Goal: Information Seeking & Learning: Learn about a topic

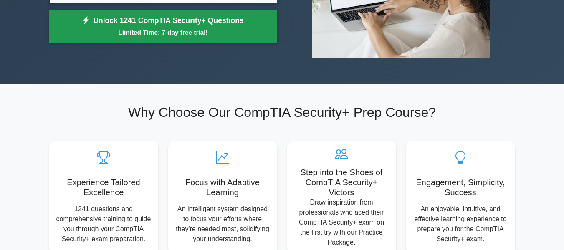
scroll to position [418, 0]
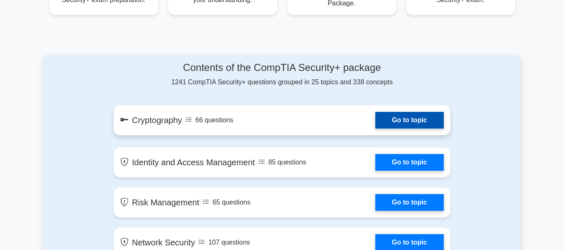
click at [427, 123] on link "Go to topic" at bounding box center [410, 120] width 69 height 17
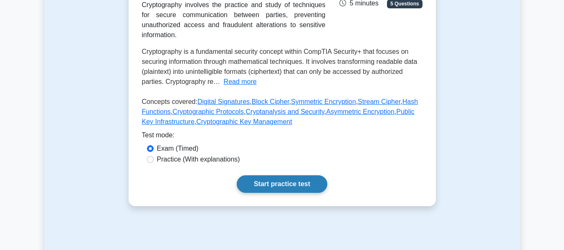
scroll to position [167, 0]
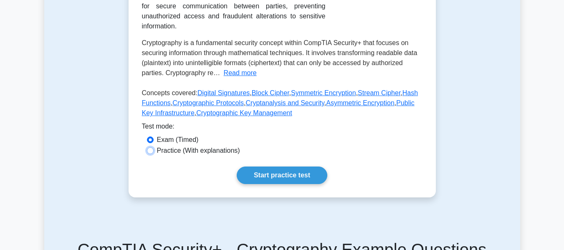
click at [149, 147] on input "Practice (With explanations)" at bounding box center [150, 150] width 7 height 7
radio input "true"
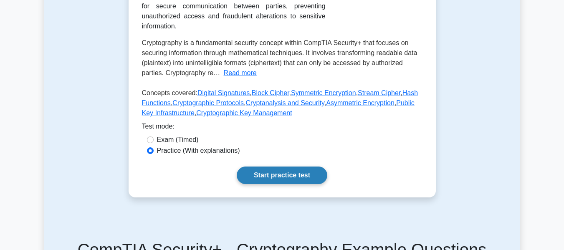
click at [293, 167] on link "Start practice test" at bounding box center [282, 176] width 91 height 18
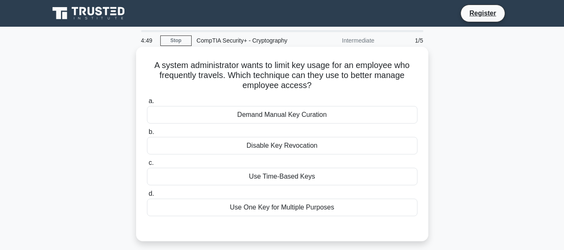
click at [280, 180] on div "Use Time-Based Keys" at bounding box center [282, 177] width 271 height 18
click at [147, 166] on input "c. Use Time-Based Keys" at bounding box center [147, 162] width 0 height 5
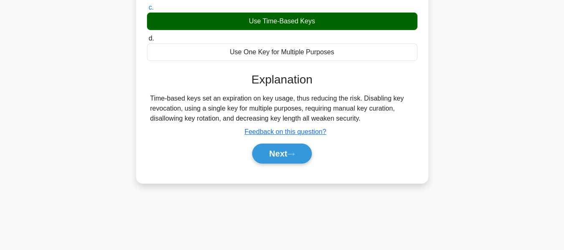
scroll to position [167, 0]
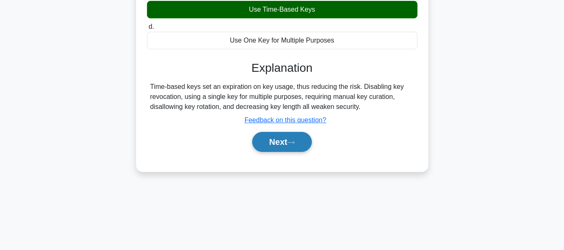
click at [292, 146] on button "Next" at bounding box center [282, 142] width 60 height 20
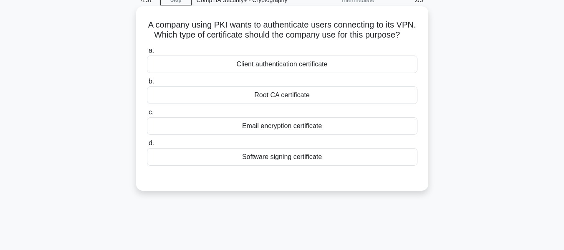
scroll to position [0, 0]
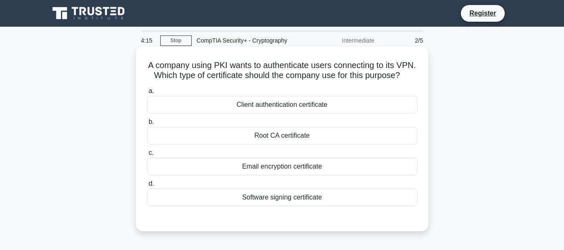
click at [335, 114] on div "Client authentication certificate" at bounding box center [282, 105] width 271 height 18
click at [147, 94] on input "a. Client authentication certificate" at bounding box center [147, 91] width 0 height 5
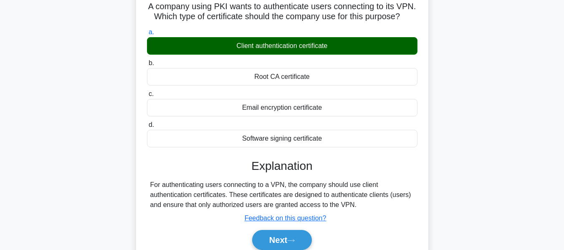
scroll to position [125, 0]
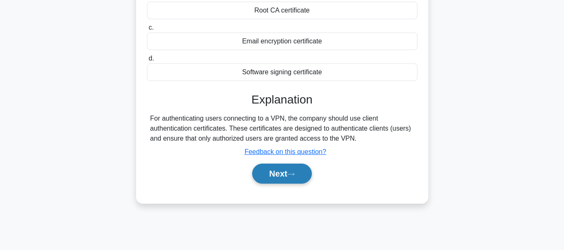
click at [295, 178] on button "Next" at bounding box center [282, 174] width 60 height 20
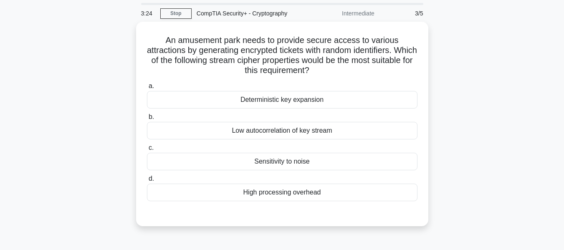
scroll to position [42, 0]
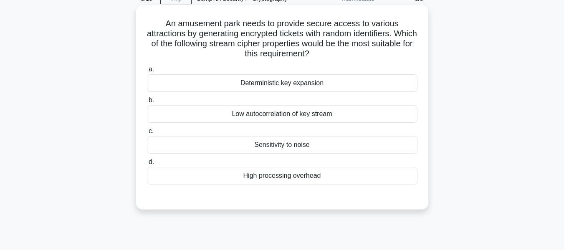
click at [284, 81] on div "Deterministic key expansion" at bounding box center [282, 83] width 271 height 18
click at [147, 72] on input "a. Deterministic key expansion" at bounding box center [147, 69] width 0 height 5
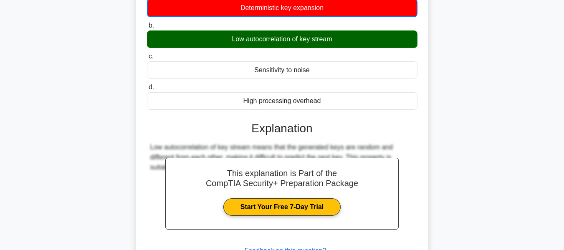
scroll to position [167, 0]
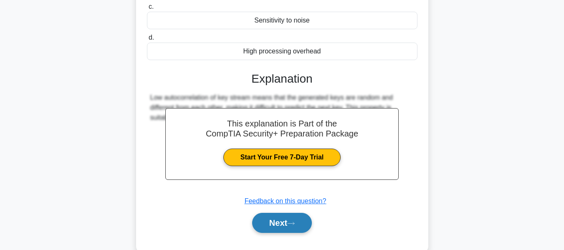
click at [272, 225] on button "Next" at bounding box center [282, 223] width 60 height 20
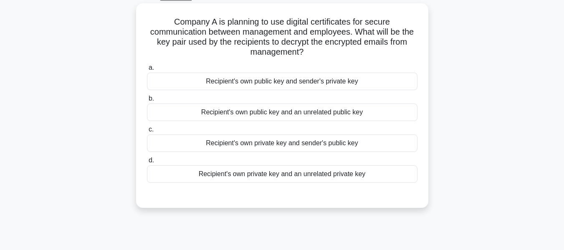
scroll to position [42, 0]
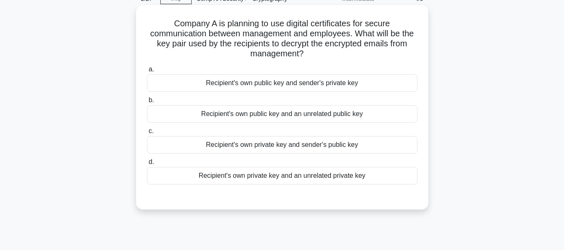
click at [294, 168] on div "Recipient's own private key and an unrelated private key" at bounding box center [282, 176] width 271 height 18
click at [147, 165] on input "d. Recipient's own private key and an unrelated private key" at bounding box center [147, 162] width 0 height 5
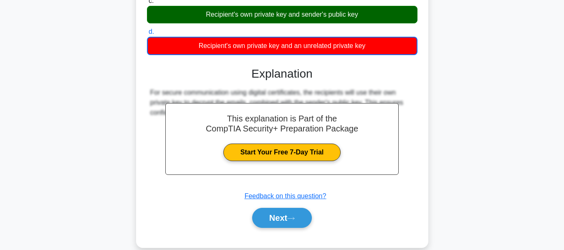
scroll to position [201, 0]
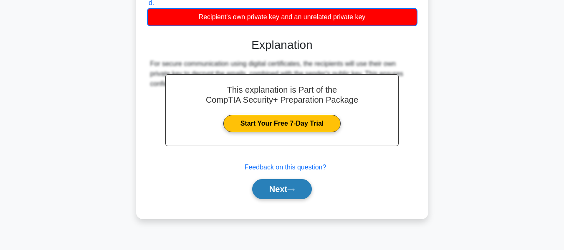
click at [292, 190] on icon at bounding box center [291, 190] width 8 height 5
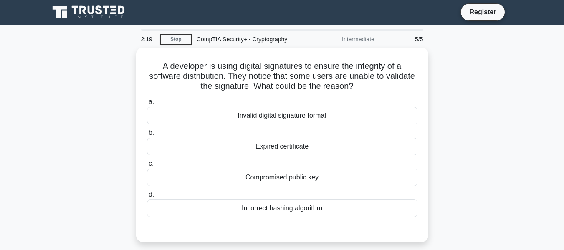
scroll to position [0, 0]
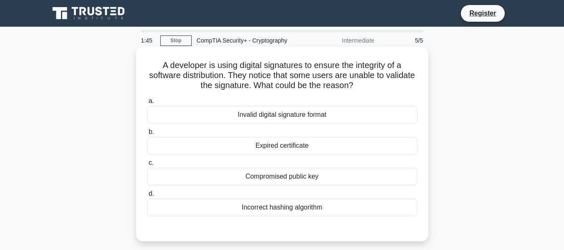
click at [325, 106] on label "a. Invalid digital signature format" at bounding box center [282, 110] width 271 height 28
click at [147, 104] on input "a. Invalid digital signature format" at bounding box center [147, 101] width 0 height 5
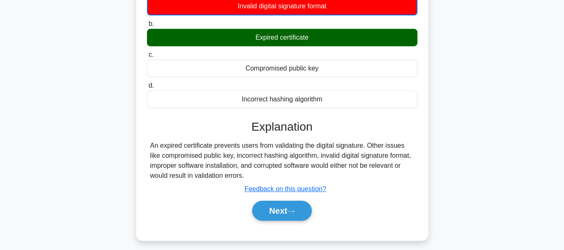
scroll to position [125, 0]
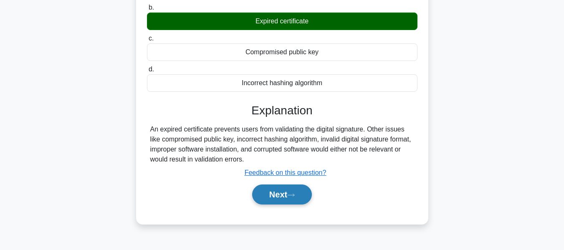
click at [280, 201] on button "Next" at bounding box center [282, 195] width 60 height 20
